Goal: Task Accomplishment & Management: Use online tool/utility

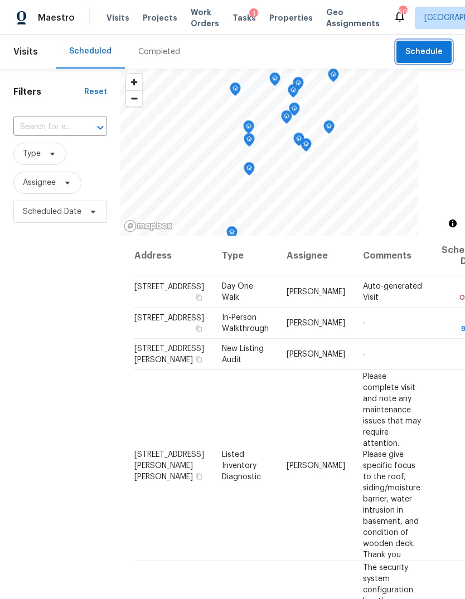
click at [438, 62] on button "Schedule" at bounding box center [423, 52] width 55 height 23
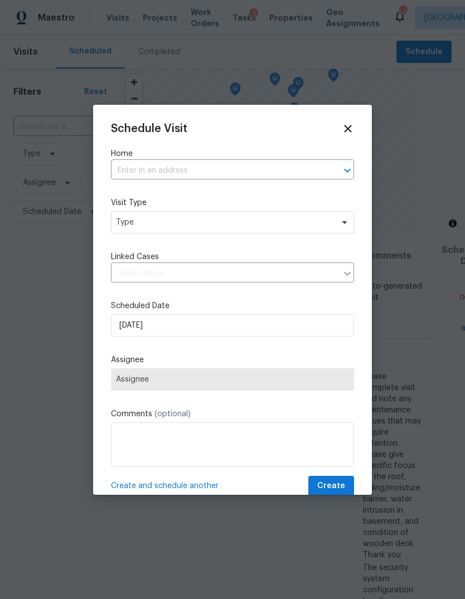
click at [287, 169] on input "text" at bounding box center [217, 170] width 212 height 17
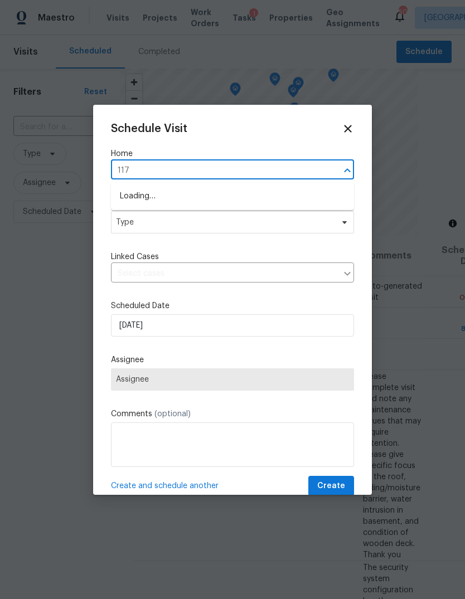
type input "117 b"
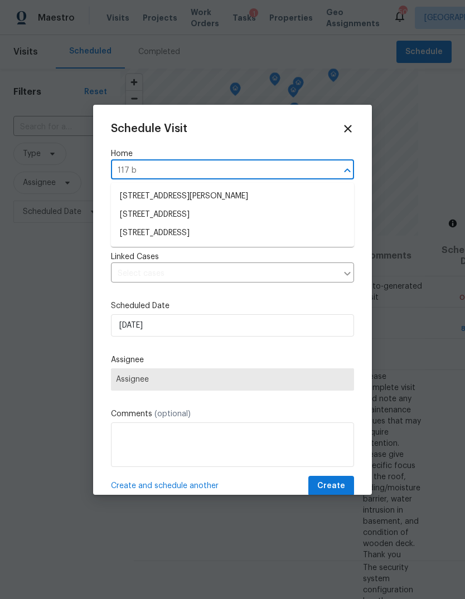
click at [230, 229] on li "117 Brierridge Dr, Apex, NC 27502" at bounding box center [232, 233] width 243 height 18
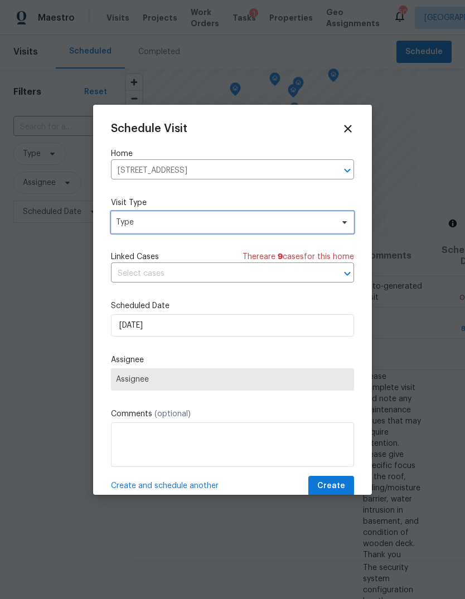
click at [237, 221] on span "Type" at bounding box center [224, 222] width 217 height 11
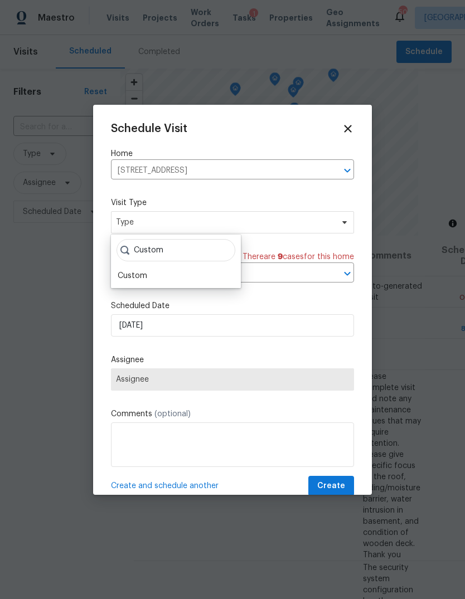
type input "Custom"
click at [130, 273] on div "Custom" at bounding box center [133, 275] width 30 height 11
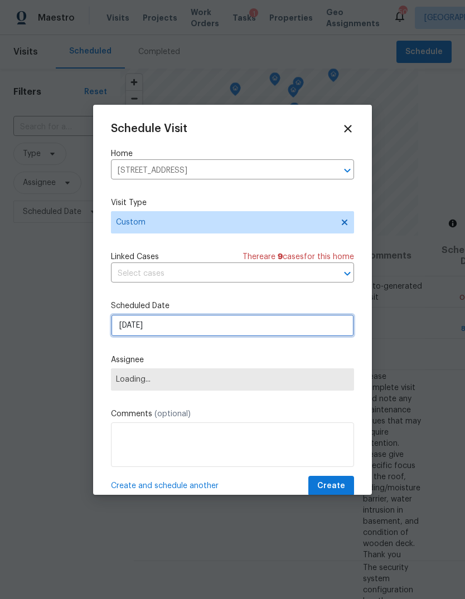
click at [171, 325] on input "9/19/2025" at bounding box center [232, 325] width 243 height 22
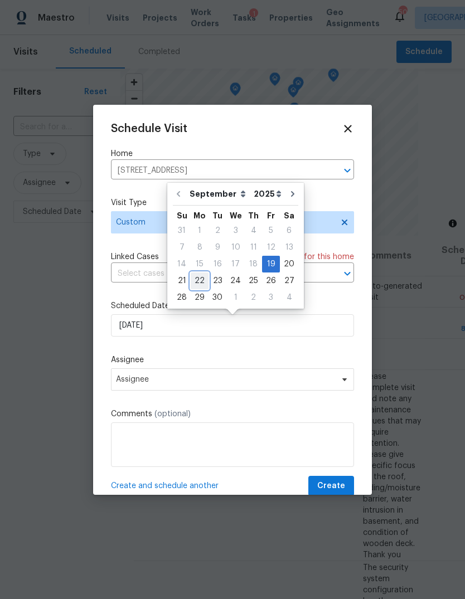
click at [204, 280] on div "22" at bounding box center [200, 281] width 18 height 16
type input "9/22/2025"
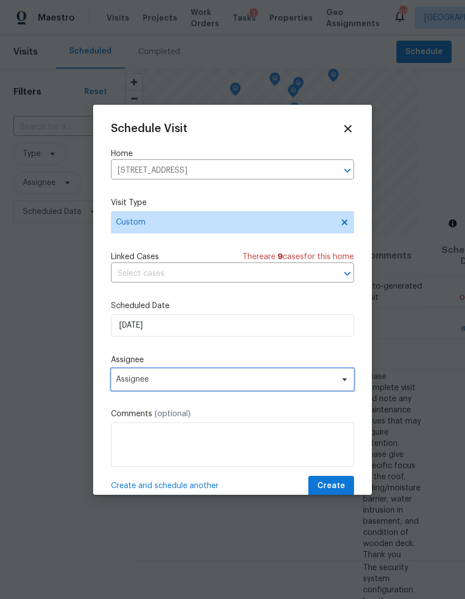
click at [236, 374] on span "Assignee" at bounding box center [232, 379] width 243 height 22
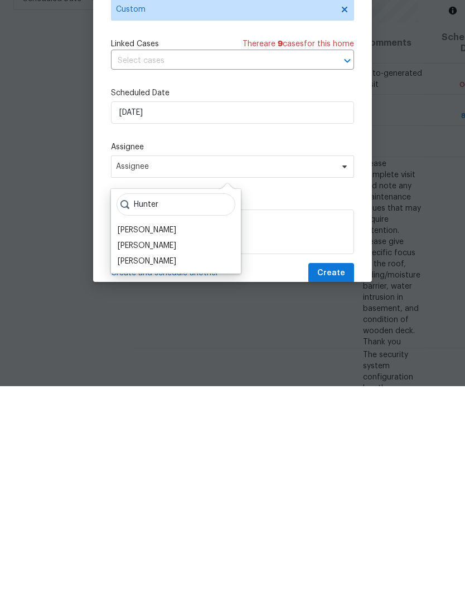
type input "Hunter"
click at [176, 469] on div "[PERSON_NAME]" at bounding box center [147, 474] width 58 height 11
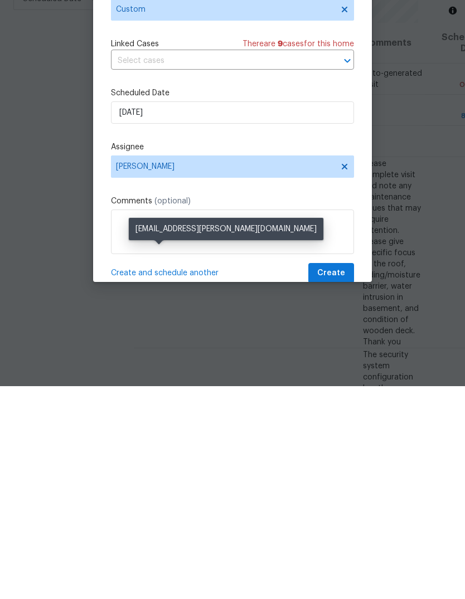
scroll to position [42, 0]
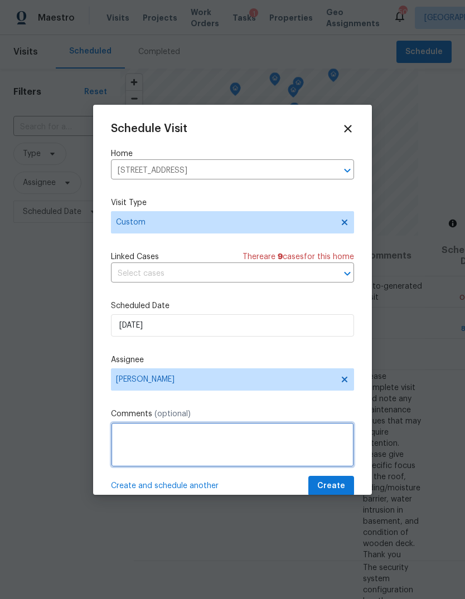
click at [181, 431] on textarea at bounding box center [232, 444] width 243 height 45
click at [292, 441] on textarea "Please access the house and confirm all" at bounding box center [232, 444] width 243 height 45
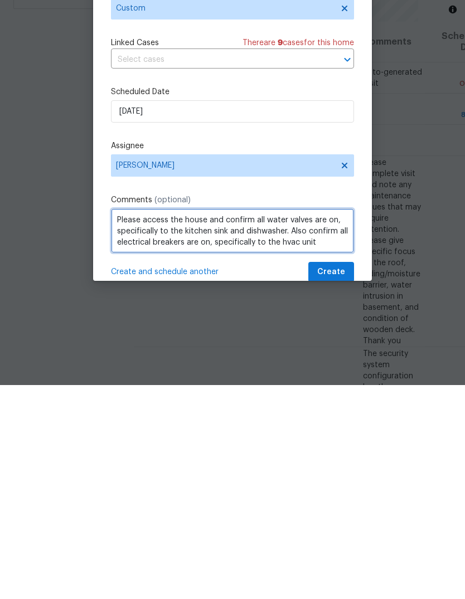
type textarea "Please access the house and confirm all water valves are on, specifically to th…"
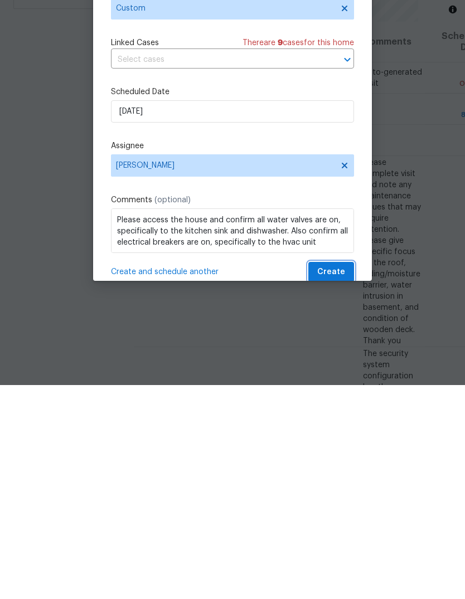
click at [332, 479] on span "Create" at bounding box center [331, 486] width 28 height 14
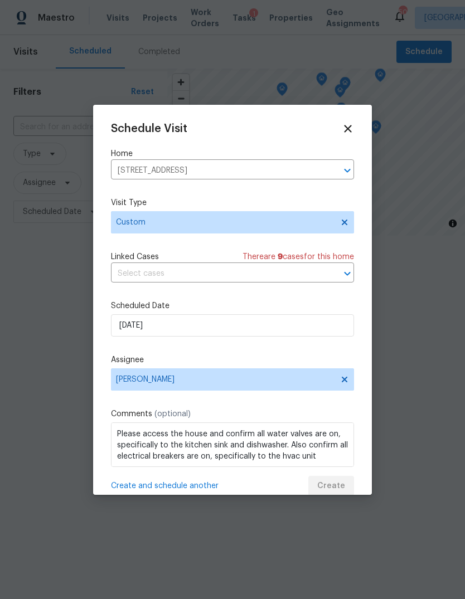
scroll to position [0, 0]
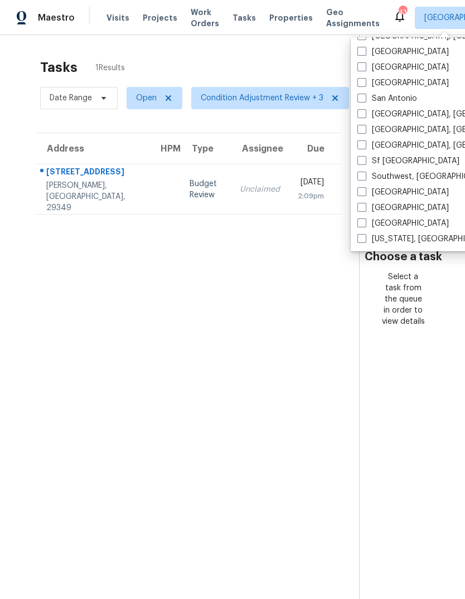
scroll to position [747, 0]
click at [365, 237] on span at bounding box center [361, 238] width 9 height 9
click at [364, 237] on input "[US_STATE], [GEOGRAPHIC_DATA]" at bounding box center [360, 236] width 7 height 7
checkbox input "true"
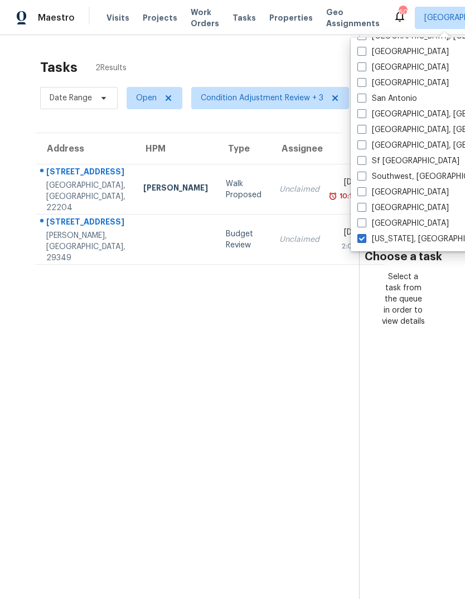
click at [289, 58] on div "Tasks 2 Results" at bounding box center [199, 67] width 319 height 29
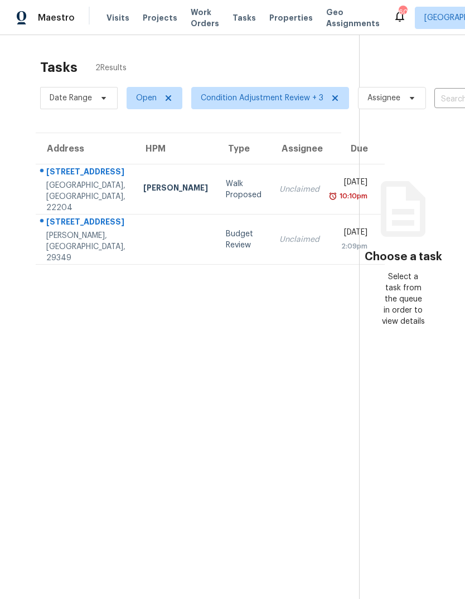
click at [191, 17] on span "Work Orders" at bounding box center [205, 18] width 28 height 22
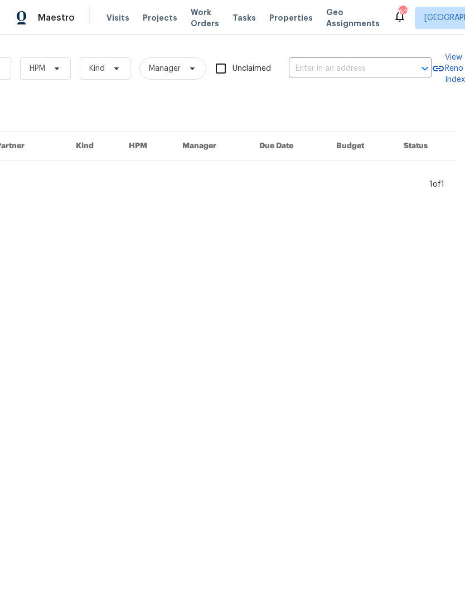
scroll to position [0, 183]
click at [329, 70] on input "text" at bounding box center [344, 68] width 111 height 17
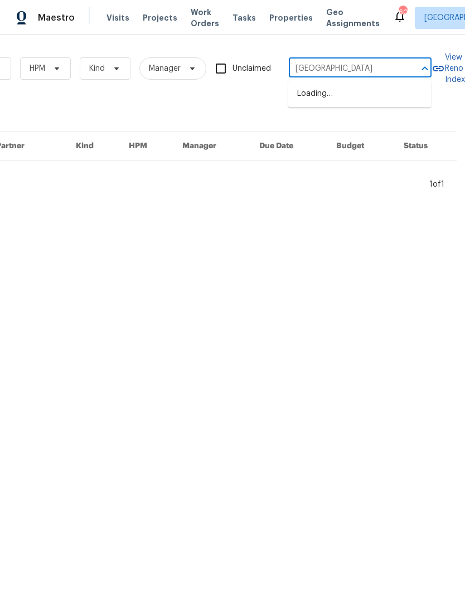
type input "Scotland"
click at [318, 103] on li "8366 Scotland Loop, Manassas, VA 20109" at bounding box center [359, 94] width 143 height 18
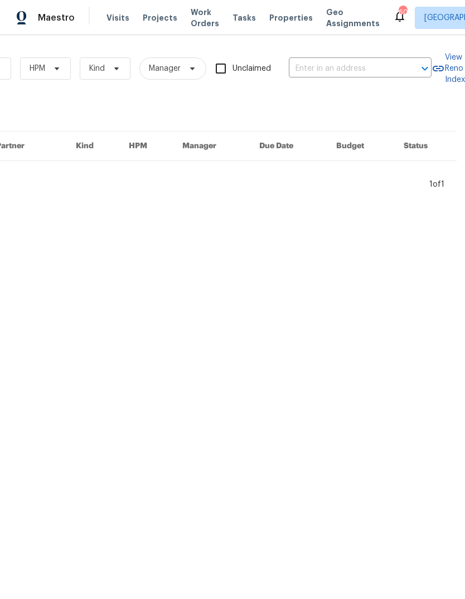
type input "8366 Scotland Loop, Manassas, VA 20109"
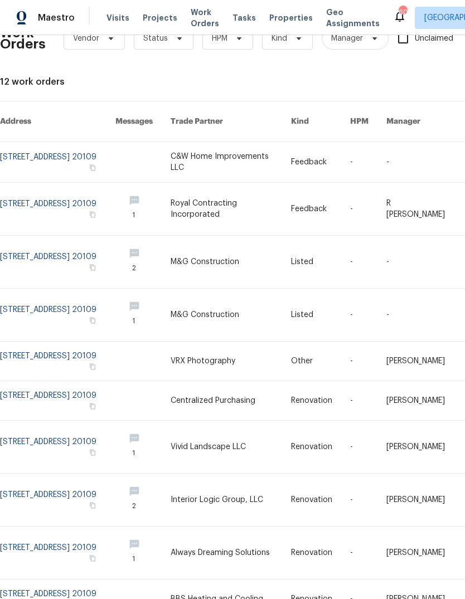
scroll to position [30, 0]
click at [67, 151] on link at bounding box center [57, 162] width 115 height 40
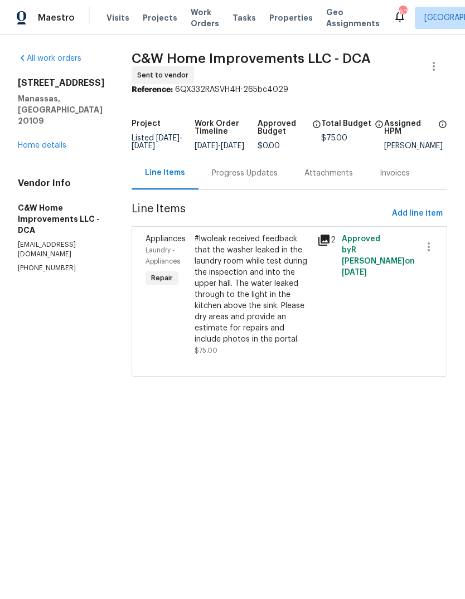
click at [255, 179] on div "Progress Updates" at bounding box center [245, 173] width 66 height 11
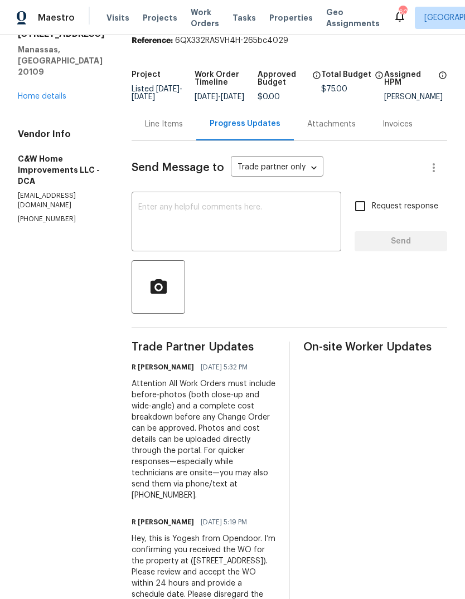
scroll to position [27, 0]
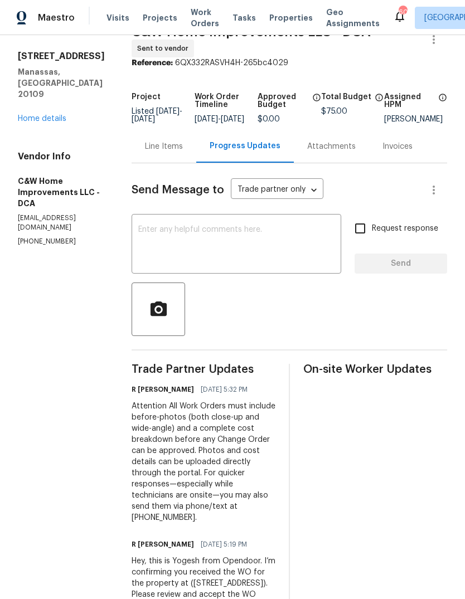
click at [162, 152] on div "Line Items" at bounding box center [164, 146] width 38 height 11
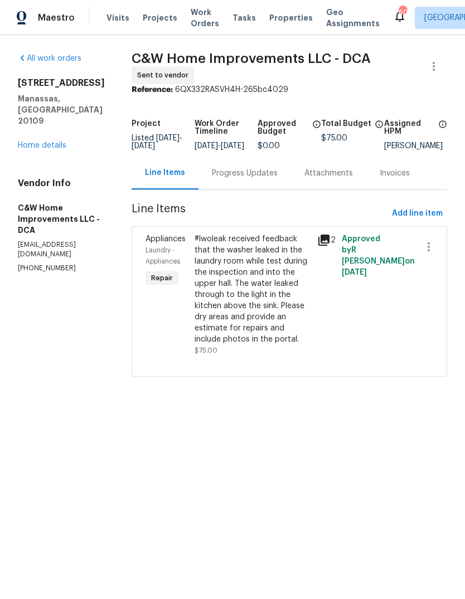
click at [57, 142] on link "Home details" at bounding box center [42, 146] width 48 height 8
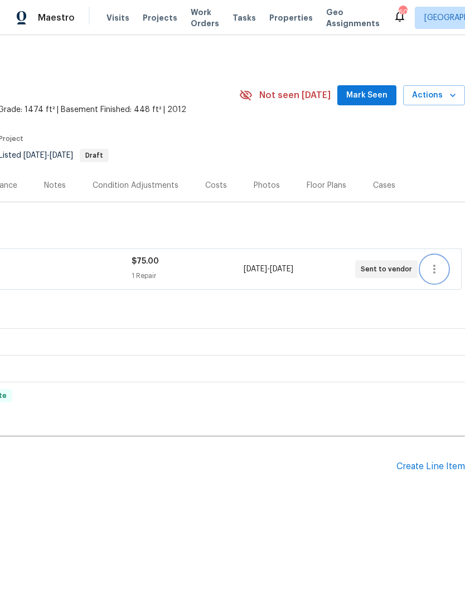
click at [433, 270] on icon "button" at bounding box center [434, 269] width 2 height 9
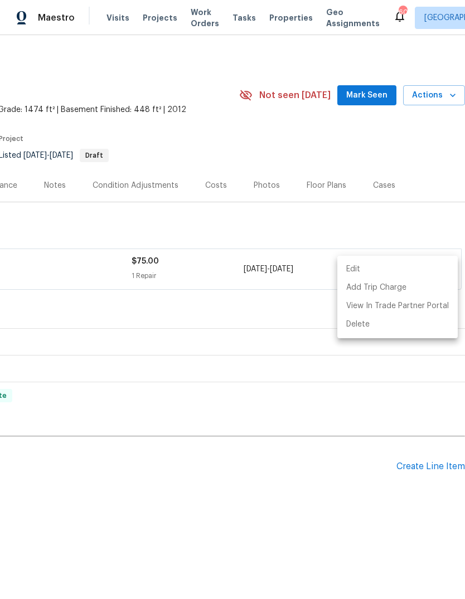
click at [358, 266] on li "Edit" at bounding box center [397, 269] width 120 height 18
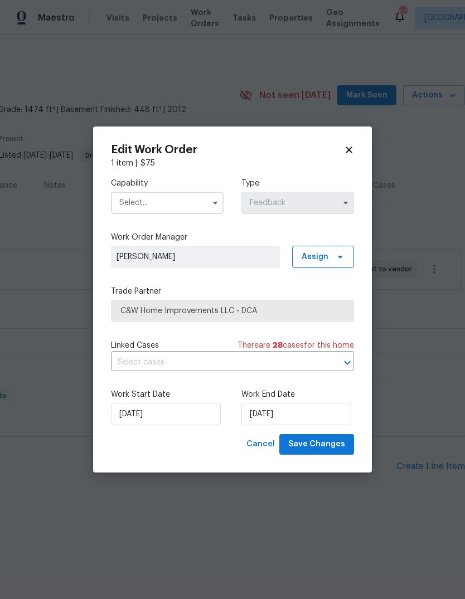
click at [216, 270] on div "Capability Type Feedback Work Order Manager Nicholas Russell Assign Trade Partn…" at bounding box center [232, 301] width 243 height 265
click at [192, 196] on input "text" at bounding box center [167, 203] width 113 height 22
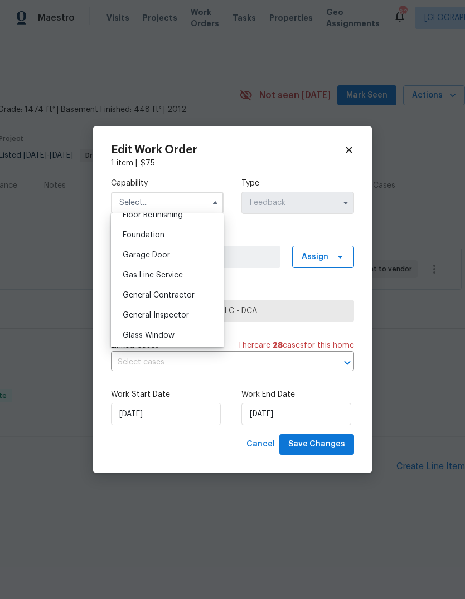
scroll to position [485, 0]
click at [190, 273] on span "General Contractor" at bounding box center [159, 274] width 72 height 8
type input "General Contractor"
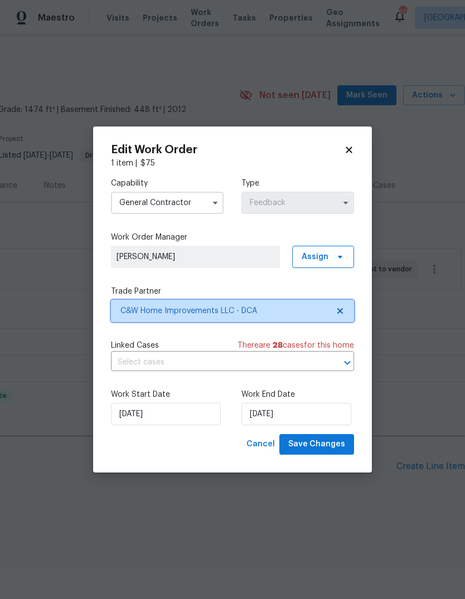
click at [267, 308] on span "C&W Home Improvements LLC - DCA" at bounding box center [224, 310] width 208 height 11
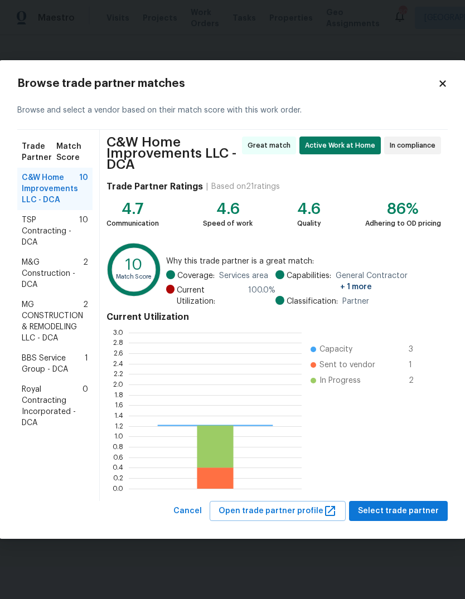
scroll to position [156, 173]
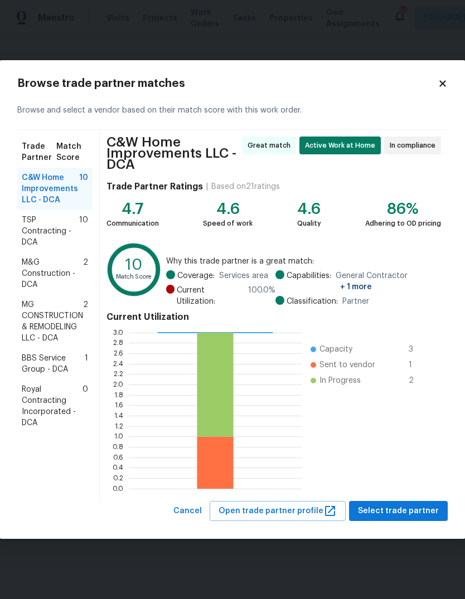
click at [57, 403] on span "Royal Contracting Incorporated - DCA" at bounding box center [52, 406] width 61 height 45
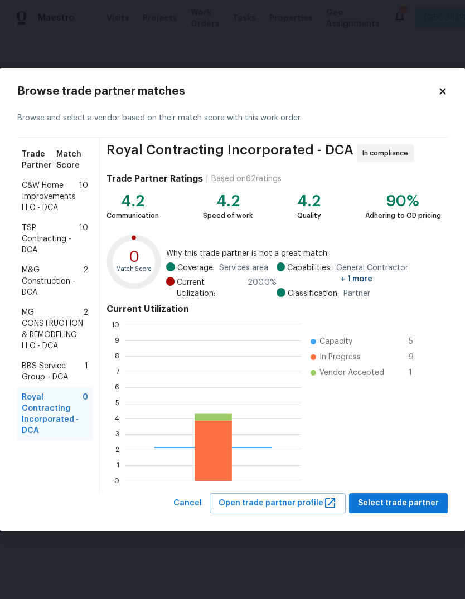
scroll to position [156, 177]
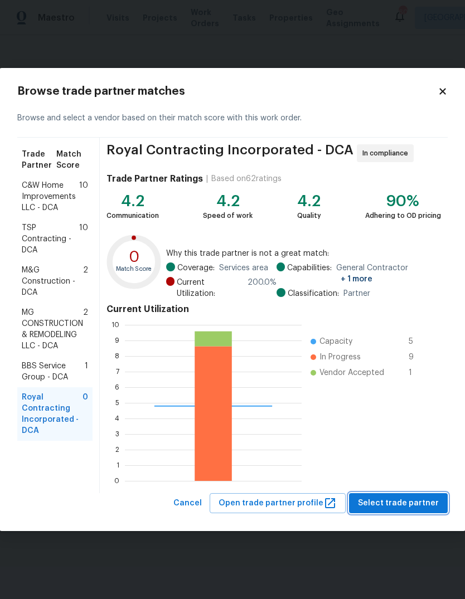
click at [417, 495] on button "Select trade partner" at bounding box center [398, 503] width 99 height 21
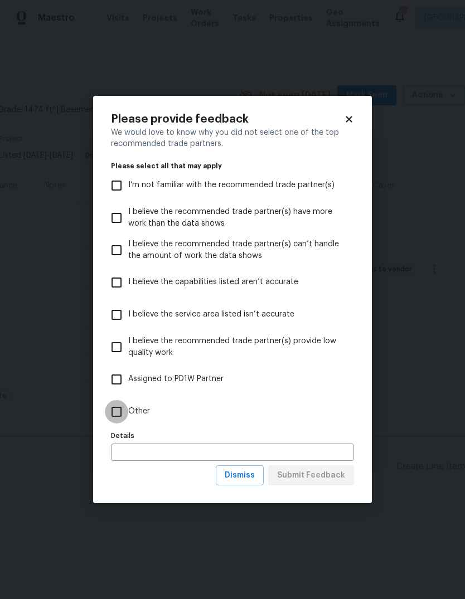
click at [120, 408] on input "Other" at bounding box center [116, 411] width 23 height 23
checkbox input "true"
click at [325, 475] on span "Submit Feedback" at bounding box center [311, 476] width 68 height 14
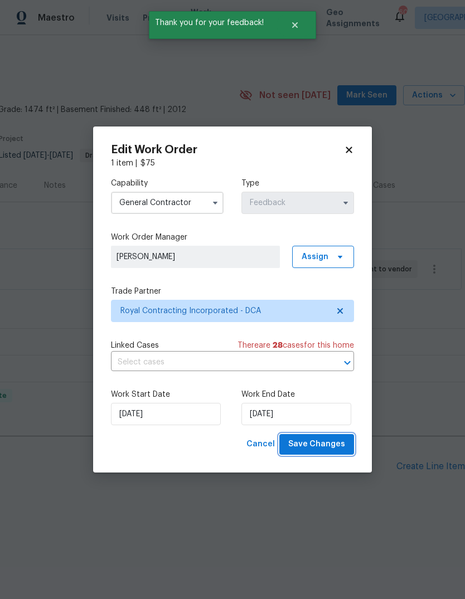
click at [334, 445] on span "Save Changes" at bounding box center [316, 444] width 57 height 14
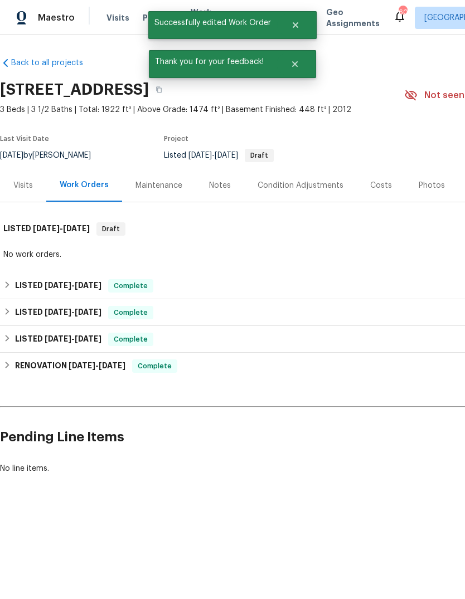
scroll to position [0, 0]
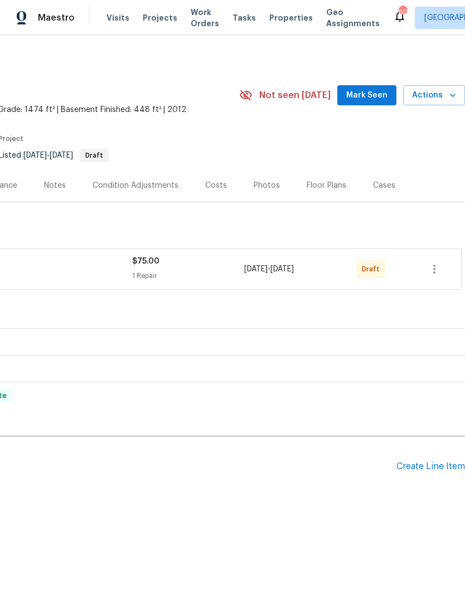
scroll to position [0, 165]
click at [434, 267] on icon "button" at bounding box center [433, 268] width 13 height 13
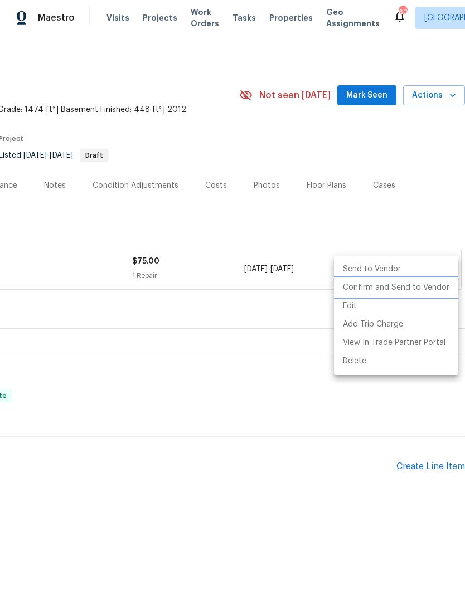
click at [398, 285] on li "Confirm and Send to Vendor" at bounding box center [396, 288] width 124 height 18
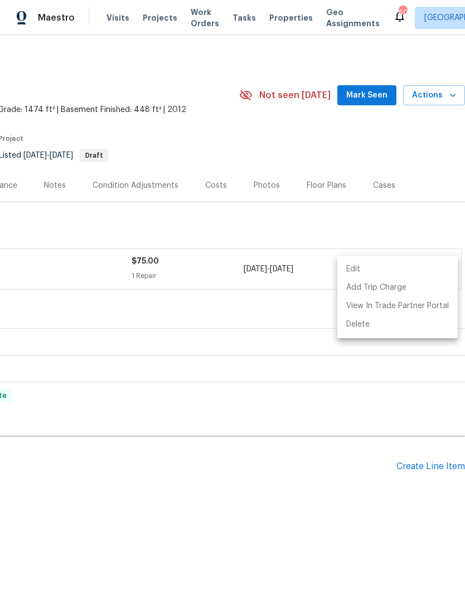
click at [402, 138] on div at bounding box center [232, 299] width 465 height 599
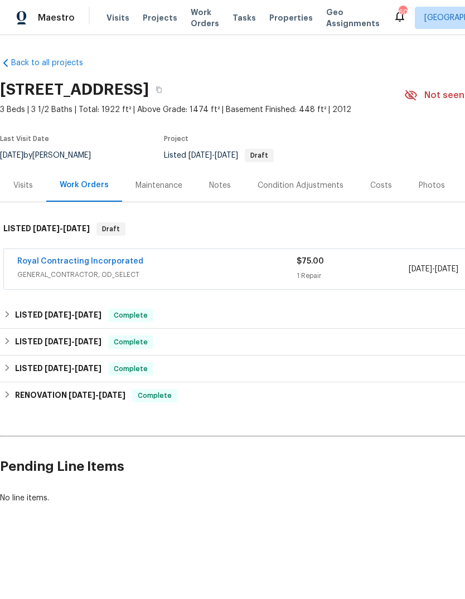
scroll to position [0, 0]
click at [119, 260] on link "Royal Contracting Incorporated" at bounding box center [80, 261] width 126 height 8
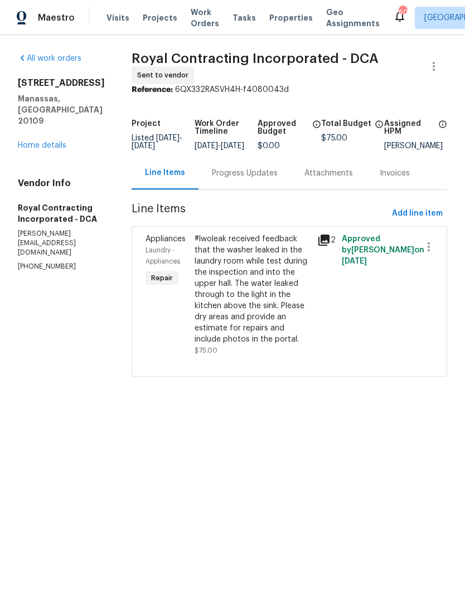
click at [250, 179] on div "Progress Updates" at bounding box center [245, 173] width 66 height 11
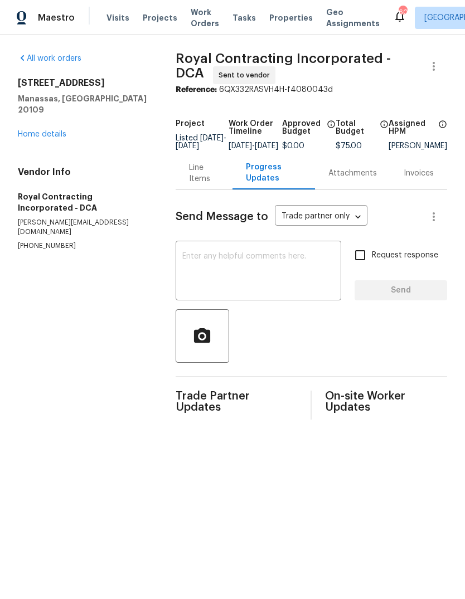
click at [237, 267] on textarea at bounding box center [258, 271] width 152 height 39
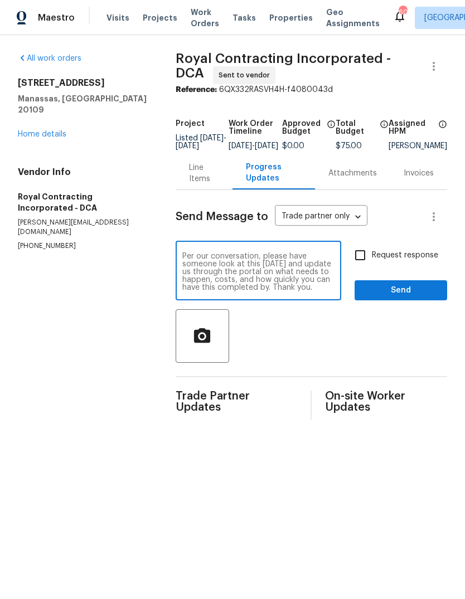
type textarea "Per our conversation, please have someone look at this tomorrow and update us t…"
click at [359, 259] on input "Request response" at bounding box center [359, 254] width 23 height 23
checkbox input "true"
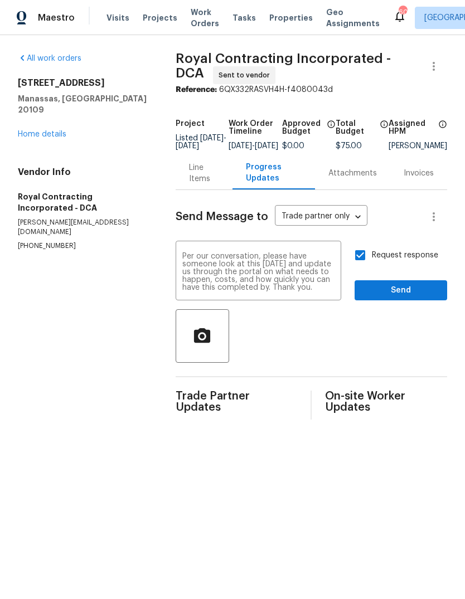
click at [412, 293] on span "Send" at bounding box center [400, 291] width 75 height 14
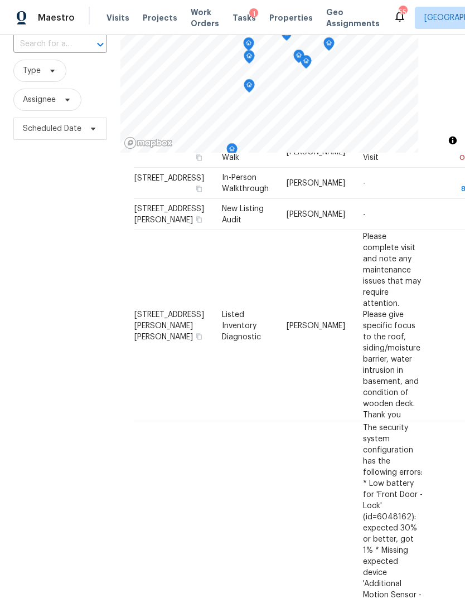
scroll to position [85, 0]
